Goal: Information Seeking & Learning: Compare options

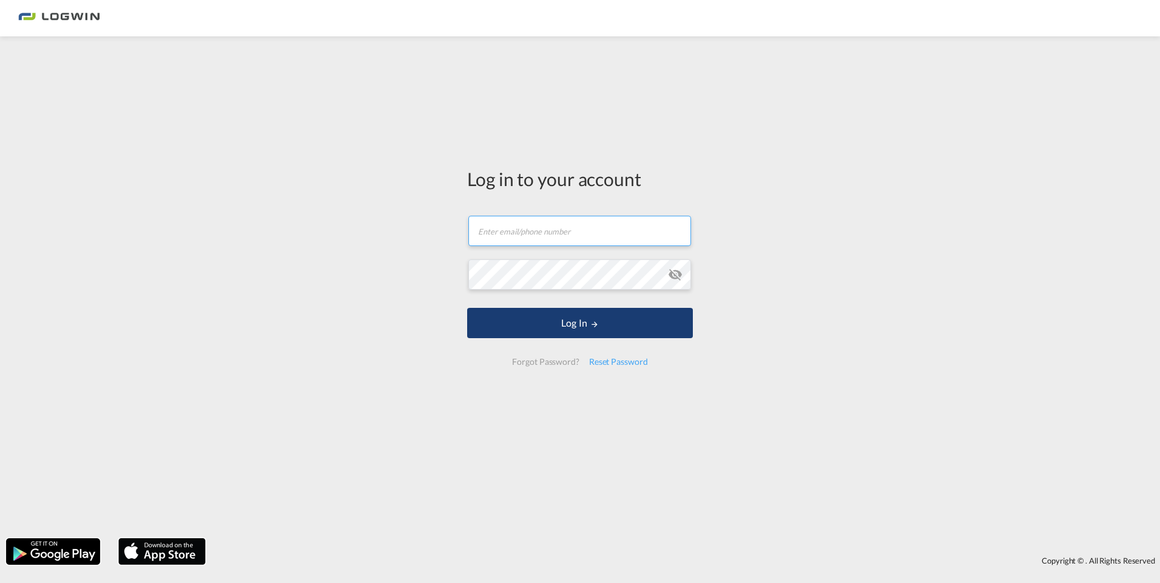
type input "[PERSON_NAME][EMAIL_ADDRESS][PERSON_NAME][DOMAIN_NAME]"
click at [574, 317] on button "Log In" at bounding box center [580, 323] width 226 height 30
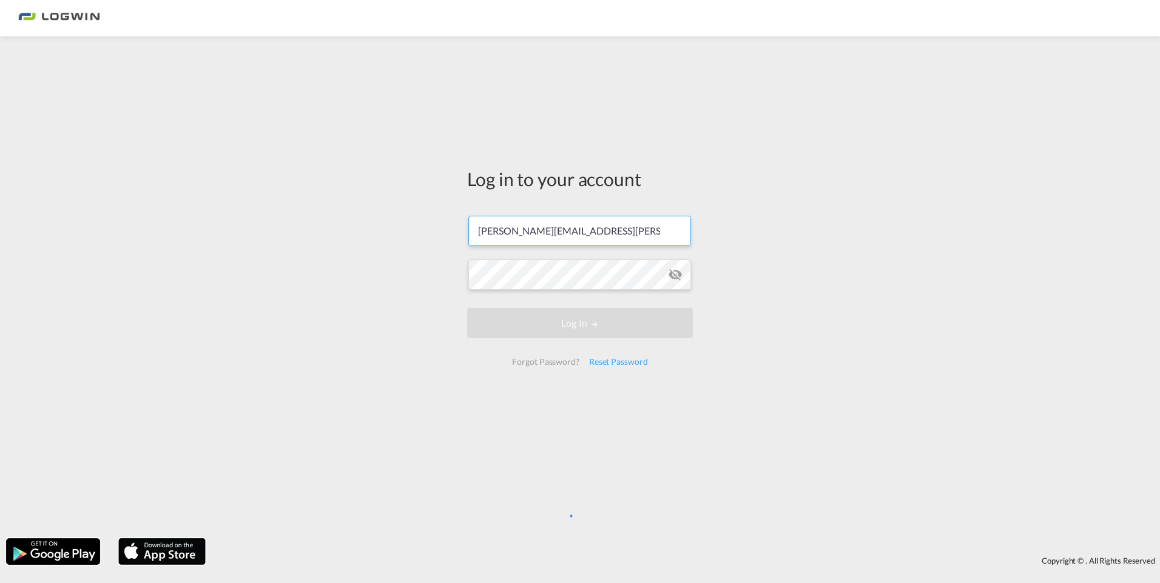
scroll to position [0, 5]
